Goal: Check status: Check status

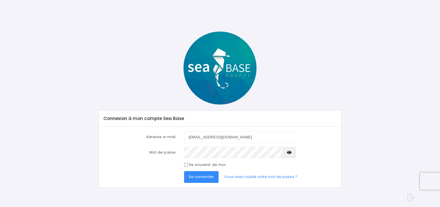
type input "[EMAIL_ADDRESS][DOMAIN_NAME]"
click at [184, 171] on button "Se connecter" at bounding box center [201, 176] width 34 height 11
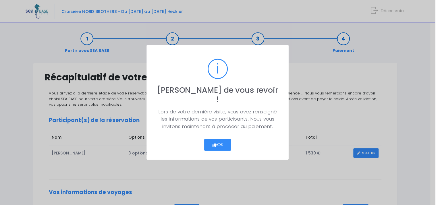
click at [223, 142] on button "Ok" at bounding box center [220, 146] width 27 height 12
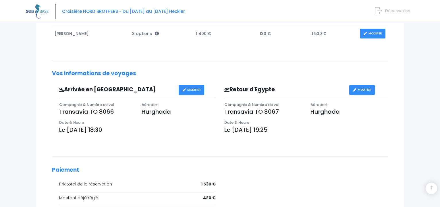
scroll to position [197, 0]
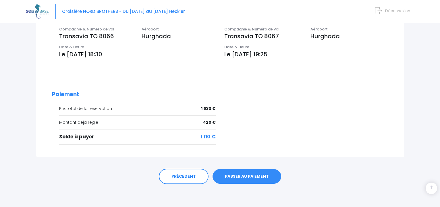
click at [242, 176] on link "PASSER AU PAIEMENT" at bounding box center [247, 176] width 69 height 15
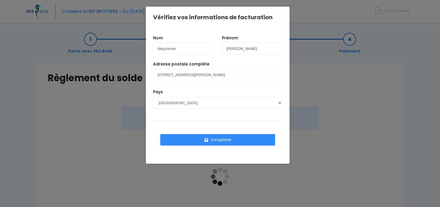
click at [223, 140] on button "Enregistrer" at bounding box center [217, 139] width 115 height 11
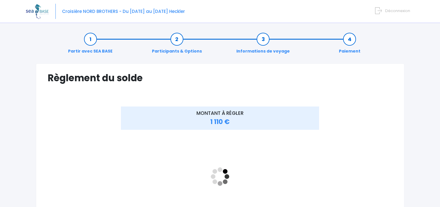
click at [382, 97] on div "Règlement du solde Vérifiez vos informations de facturation Nom Meyzonnet Prénom" at bounding box center [220, 164] width 369 height 202
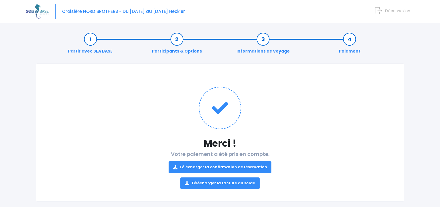
scroll to position [9, 0]
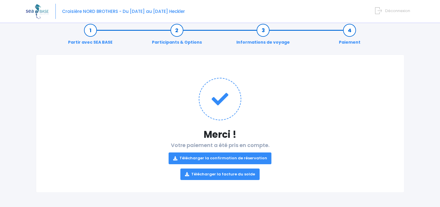
click at [217, 157] on link "Télécharger la confirmation de réservation" at bounding box center [220, 158] width 103 height 11
click at [36, 12] on img at bounding box center [37, 11] width 23 height 15
click at [214, 175] on link "Télécharger la facture du solde" at bounding box center [219, 174] width 79 height 11
click at [36, 9] on img at bounding box center [37, 11] width 23 height 15
click at [398, 11] on span "Déconnexion" at bounding box center [397, 10] width 25 height 5
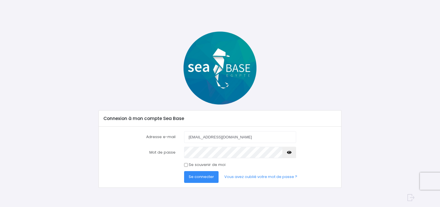
type input "[EMAIL_ADDRESS][DOMAIN_NAME]"
click at [184, 171] on button "Se connecter" at bounding box center [201, 176] width 34 height 11
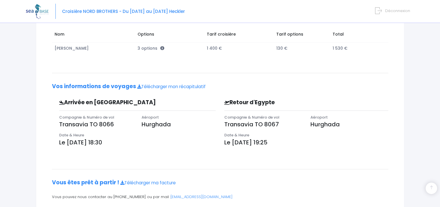
scroll to position [125, 0]
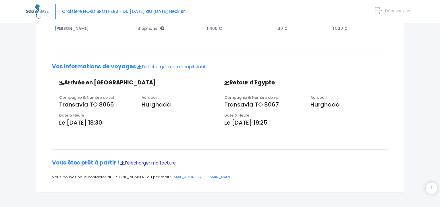
click at [152, 164] on link "Télécharger ma facture" at bounding box center [147, 163] width 55 height 6
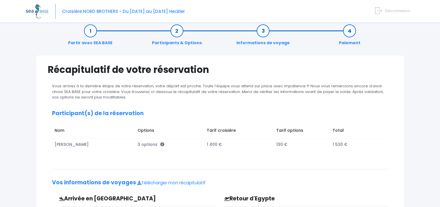
scroll to position [0, 0]
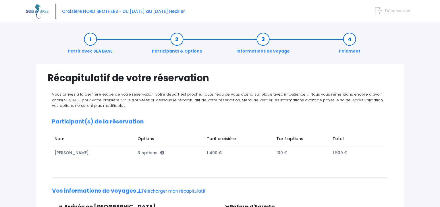
click at [349, 41] on link "Paiement" at bounding box center [349, 45] width 27 height 18
click at [175, 36] on link "Participants & Options" at bounding box center [177, 45] width 56 height 18
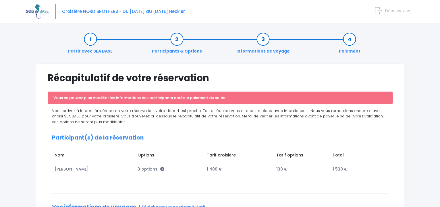
click at [352, 45] on link "Paiement" at bounding box center [349, 45] width 27 height 18
